Goal: Book appointment/travel/reservation

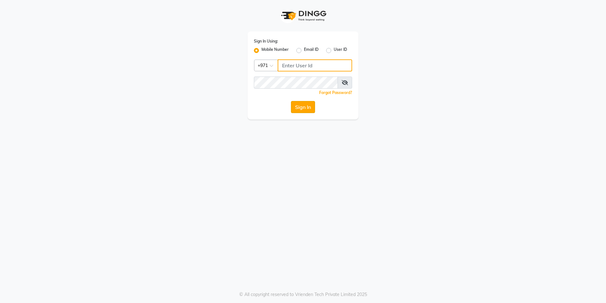
type input "567107175"
click at [296, 105] on button "Sign In" at bounding box center [303, 107] width 24 height 12
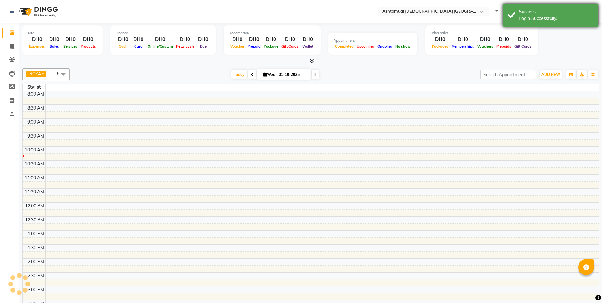
select select "en"
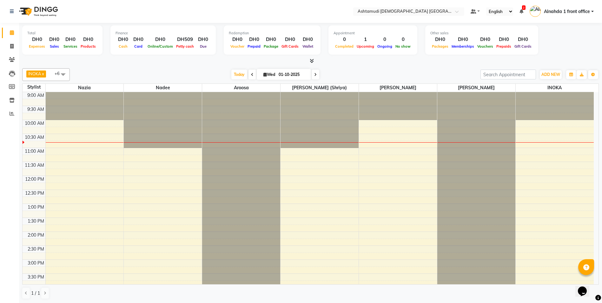
scroll to position [32, 0]
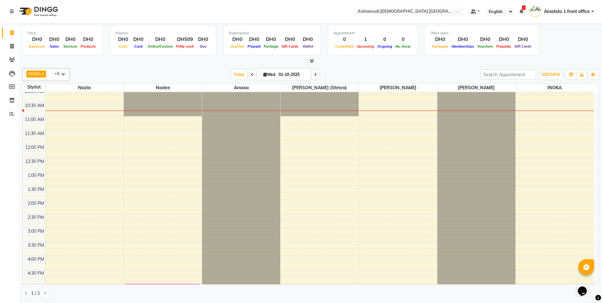
click at [301, 189] on div "9:00 AM 9:30 AM 10:00 AM 10:30 AM 11:00 AM 11:30 AM 12:00 PM 12:30 PM 1:00 PM 1…" at bounding box center [308, 255] width 571 height 390
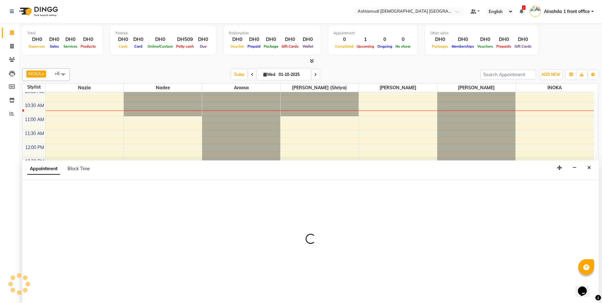
scroll to position [0, 0]
select select "86641"
select select "tentative"
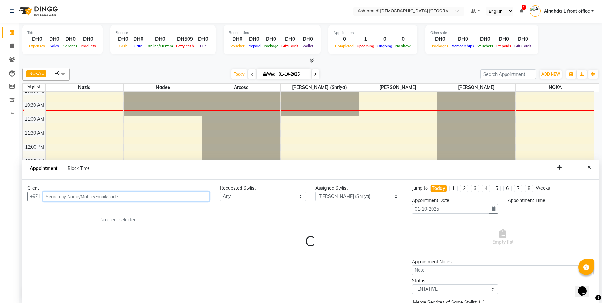
select select "810"
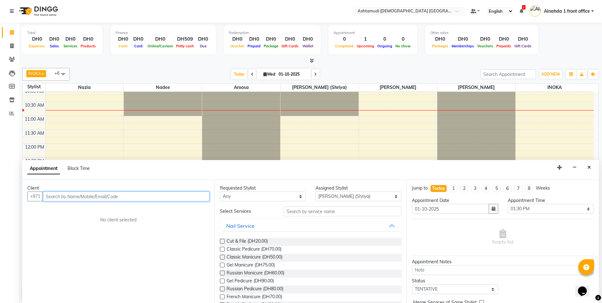
click at [99, 198] on input "text" at bounding box center [126, 196] width 167 height 10
click at [110, 208] on span "566341523" at bounding box center [124, 209] width 29 height 6
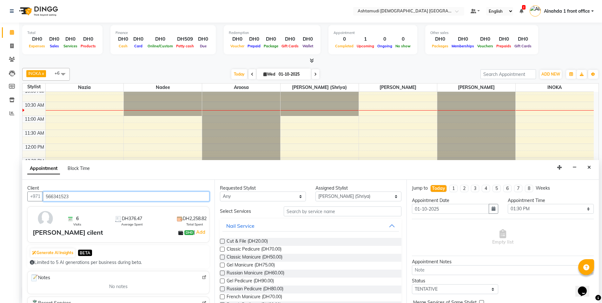
type input "566341523"
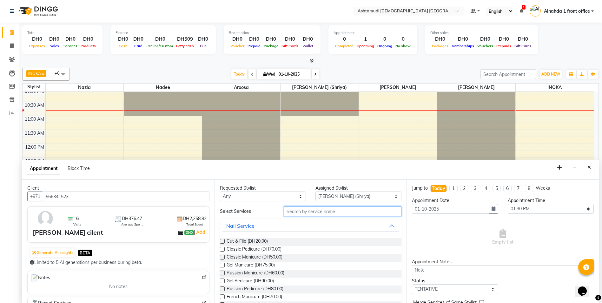
click at [292, 209] on input "text" at bounding box center [343, 211] width 118 height 10
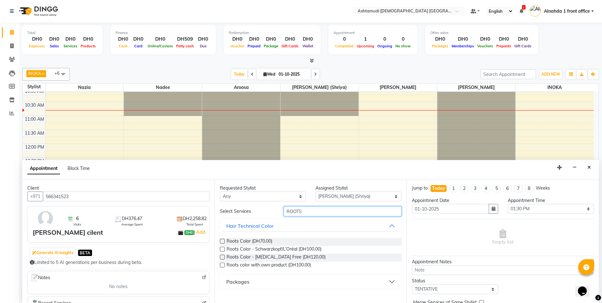
type input "ROOTS"
click at [223, 256] on label at bounding box center [222, 256] width 5 height 5
click at [223, 256] on input "checkbox" at bounding box center [222, 257] width 4 height 4
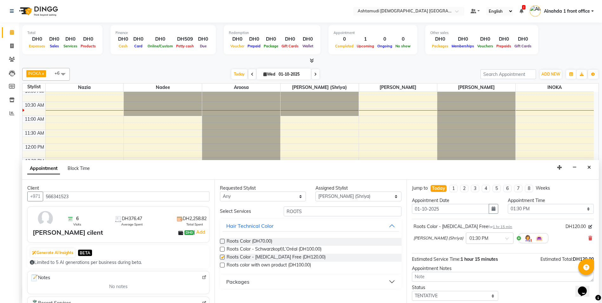
checkbox input "false"
drag, startPoint x: 311, startPoint y: 207, endPoint x: 260, endPoint y: 208, distance: 51.1
click at [261, 208] on div "Select Services ROOTS" at bounding box center [310, 211] width 191 height 10
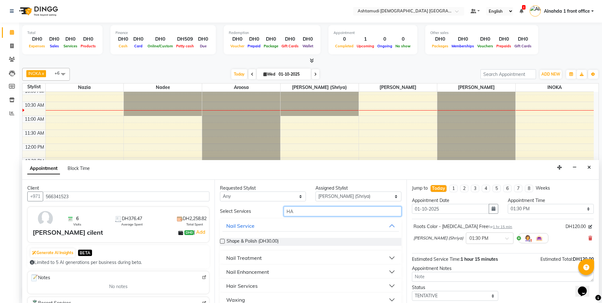
type input "H"
type input "CRE"
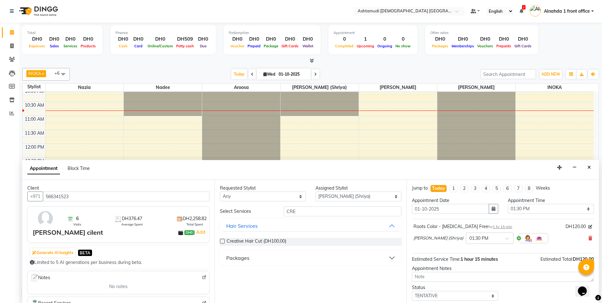
click at [222, 241] on label at bounding box center [222, 240] width 5 height 5
click at [222, 241] on input "checkbox" at bounding box center [222, 241] width 4 height 4
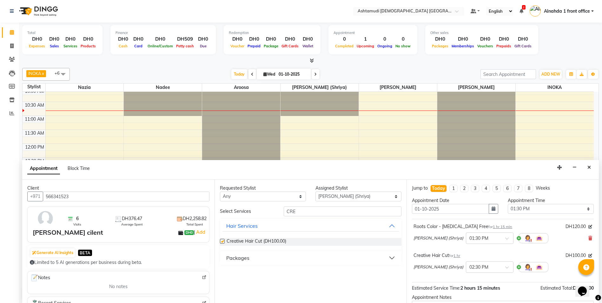
checkbox input "false"
drag, startPoint x: 303, startPoint y: 210, endPoint x: 259, endPoint y: 205, distance: 43.5
click at [259, 205] on div "Requested Stylist Any Alnahda 1 front office [PERSON_NAME] [PERSON_NAME] DINGG …" at bounding box center [310, 241] width 192 height 123
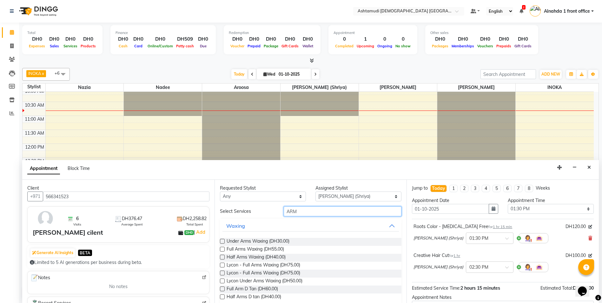
type input "ARM"
click at [223, 248] on label at bounding box center [222, 248] width 5 height 5
click at [223, 248] on input "checkbox" at bounding box center [222, 249] width 4 height 4
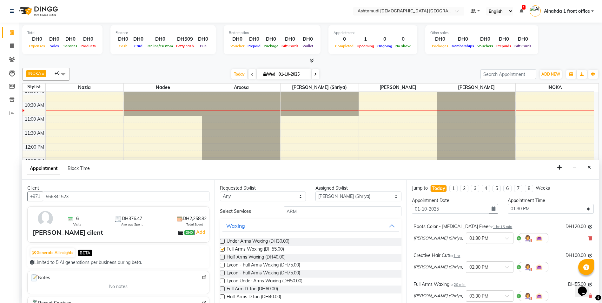
checkbox input "false"
click at [330, 195] on select "Select Alnahda 1 front office [PERSON_NAME] [PERSON_NAME] DINGG TAB USER Dummy …" at bounding box center [358, 196] width 86 height 10
select select "61833"
click at [315, 191] on select "Select Alnahda 1 front office [PERSON_NAME] [PERSON_NAME] DINGG TAB USER Dummy …" at bounding box center [358, 196] width 86 height 10
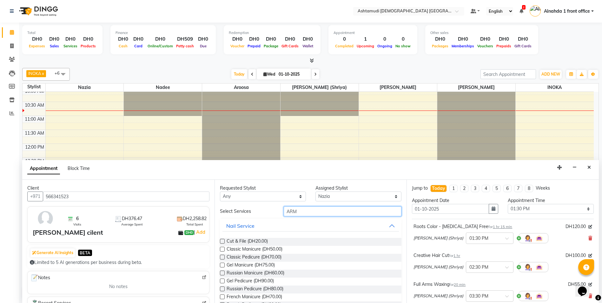
drag, startPoint x: 308, startPoint y: 212, endPoint x: 230, endPoint y: 202, distance: 78.6
click at [230, 202] on div "Requested Stylist Any Alnahda 1 front office [PERSON_NAME] [PERSON_NAME] DINGG …" at bounding box center [310, 241] width 192 height 123
click at [223, 248] on label at bounding box center [222, 248] width 5 height 5
click at [223, 248] on input "checkbox" at bounding box center [222, 249] width 4 height 4
checkbox input "true"
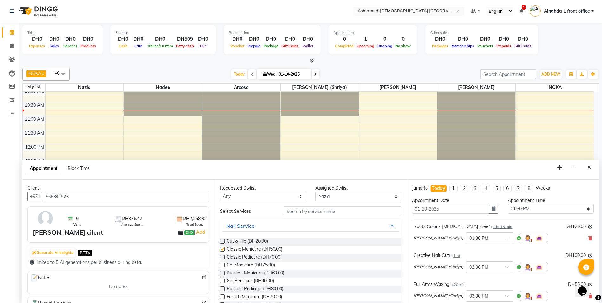
click at [222, 258] on label at bounding box center [222, 256] width 5 height 5
click at [222, 258] on input "checkbox" at bounding box center [222, 257] width 4 height 4
checkbox input "true"
checkbox input "false"
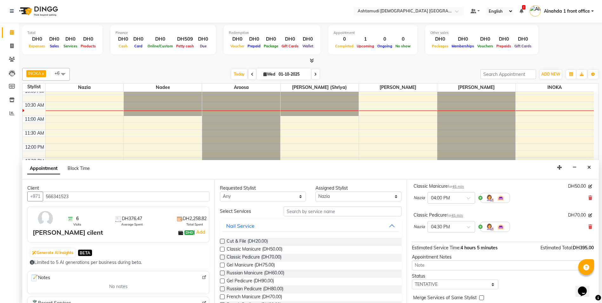
scroll to position [153, 0]
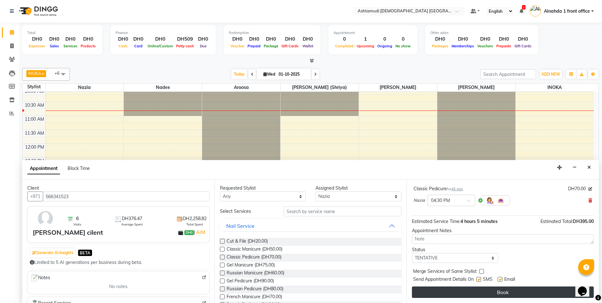
click at [520, 293] on button "Book" at bounding box center [503, 291] width 182 height 11
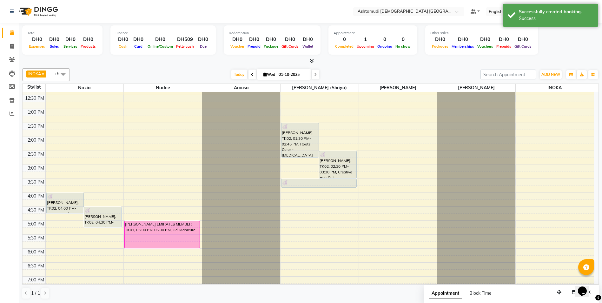
scroll to position [95, 0]
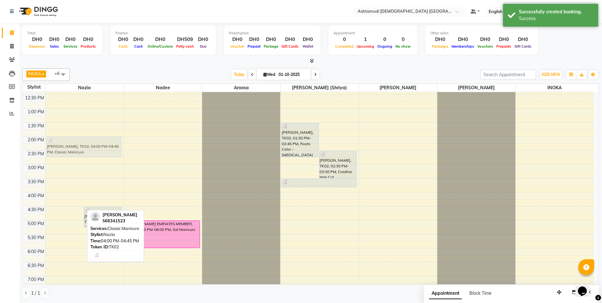
drag, startPoint x: 58, startPoint y: 210, endPoint x: 79, endPoint y: 152, distance: 61.7
click at [79, 152] on div "[PERSON_NAME], TK02, 04:00 PM-04:45 PM, Classic Manicure [PERSON_NAME], TK02, 0…" at bounding box center [85, 192] width 78 height 390
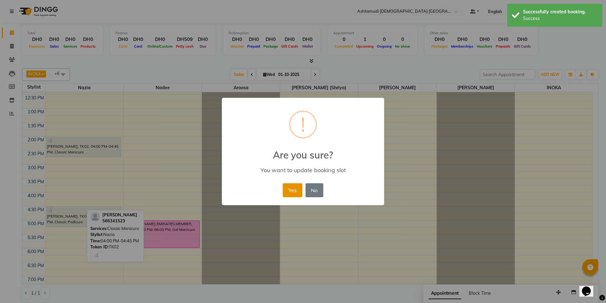
click at [296, 189] on button "Yes" at bounding box center [292, 190] width 19 height 14
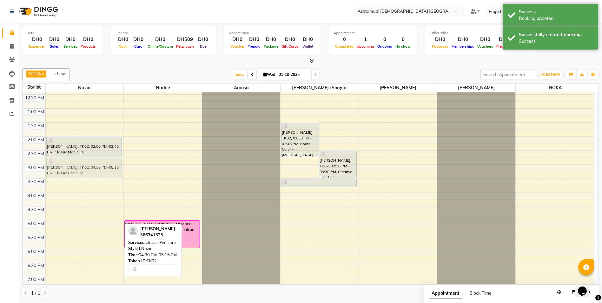
drag, startPoint x: 65, startPoint y: 218, endPoint x: 88, endPoint y: 167, distance: 55.4
click at [88, 167] on div "[PERSON_NAME], TK02, 02:00 PM-02:45 PM, Classic Manicure [PERSON_NAME], TK02, 0…" at bounding box center [85, 192] width 78 height 390
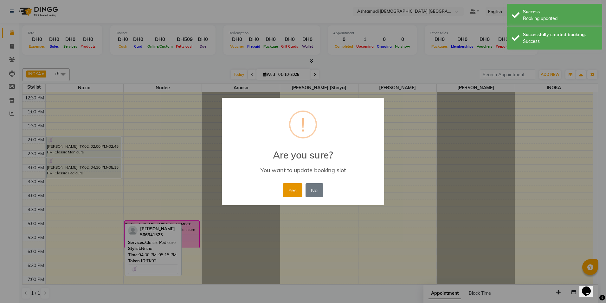
click at [297, 192] on button "Yes" at bounding box center [292, 190] width 19 height 14
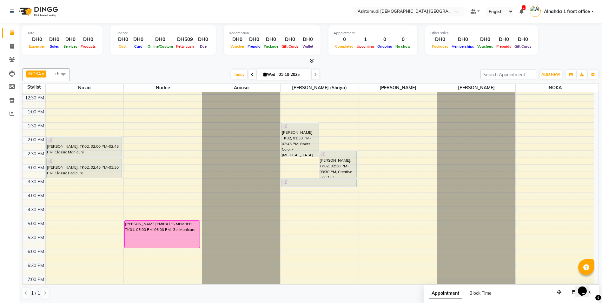
scroll to position [0, 0]
